Goal: Information Seeking & Learning: Learn about a topic

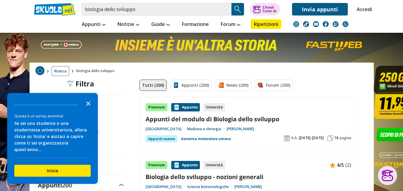
click at [91, 109] on icon "Close the survey" at bounding box center [88, 103] width 12 height 12
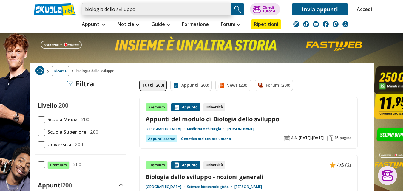
click at [142, 13] on input "biologia dello sviluppo" at bounding box center [157, 9] width 150 height 13
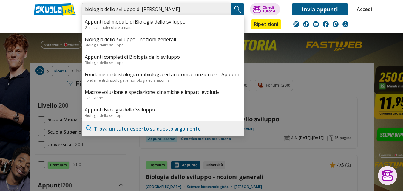
click at [171, 8] on input "biologia dello sviluppo di bartolomei" at bounding box center [157, 9] width 150 height 13
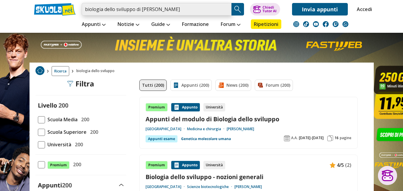
click at [170, 7] on input "biologia dello sviluppo di bartolomei" at bounding box center [157, 9] width 150 height 13
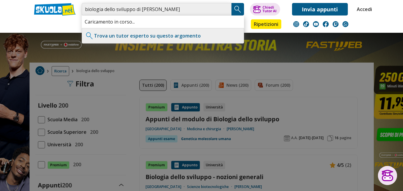
type input "biologia dello sviluppo di bartolomeo"
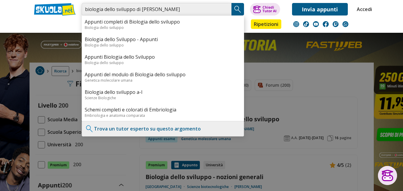
drag, startPoint x: 180, startPoint y: 7, endPoint x: 76, endPoint y: 2, distance: 103.9
click at [76, 2] on div "biologia dello sviluppo di bartolomeo Appunti completi di Biologia dello svilup…" at bounding box center [202, 8] width 344 height 16
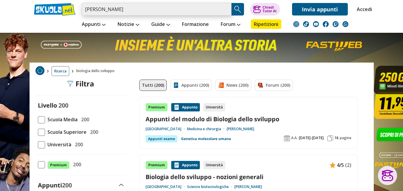
type input "Di Bartolomeo"
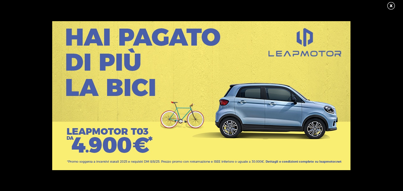
scroll to position [12, 0]
click at [390, 6] on link at bounding box center [393, 5] width 15 height 9
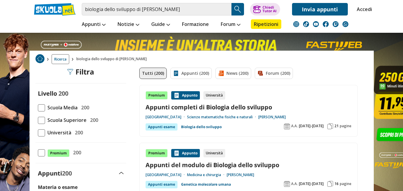
scroll to position [179, 0]
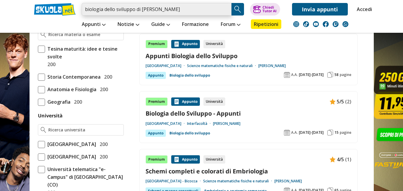
click at [175, 12] on input "biologia dello sviluppo di bartolomeo" at bounding box center [157, 9] width 150 height 13
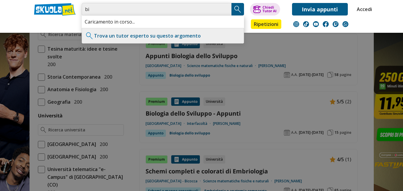
type input "b"
type input "Di Bartolomeo"
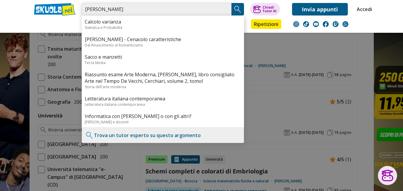
click at [226, 9] on input "Di Bartolomeo" at bounding box center [157, 9] width 150 height 13
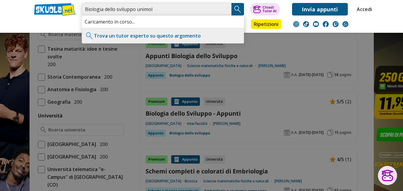
type input "Biologia dello sviluppo unimol"
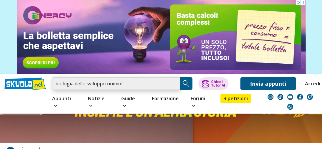
drag, startPoint x: 123, startPoint y: 85, endPoint x: 107, endPoint y: 83, distance: 15.8
click at [107, 83] on input "biologia dello sviluppo unimol" at bounding box center [116, 84] width 128 height 13
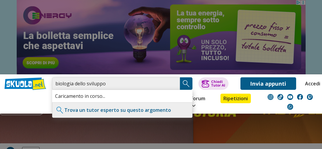
type input "biologia dello sviluppo"
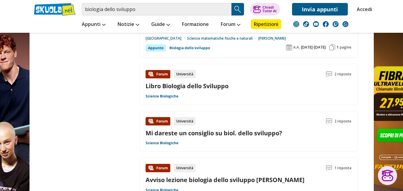
scroll to position [979, 0]
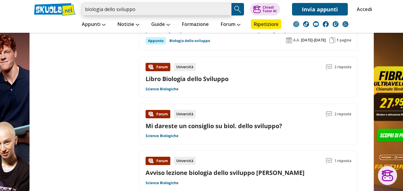
click at [147, 9] on input "biologia dello sviluppo" at bounding box center [157, 9] width 150 height 13
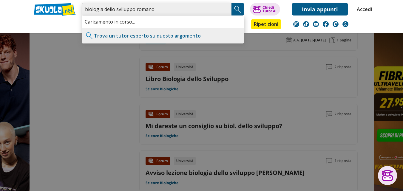
type input "biologia dello sviluppo romano"
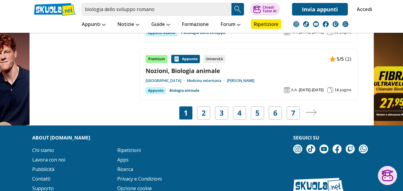
scroll to position [254, 0]
